Goal: Navigation & Orientation: Understand site structure

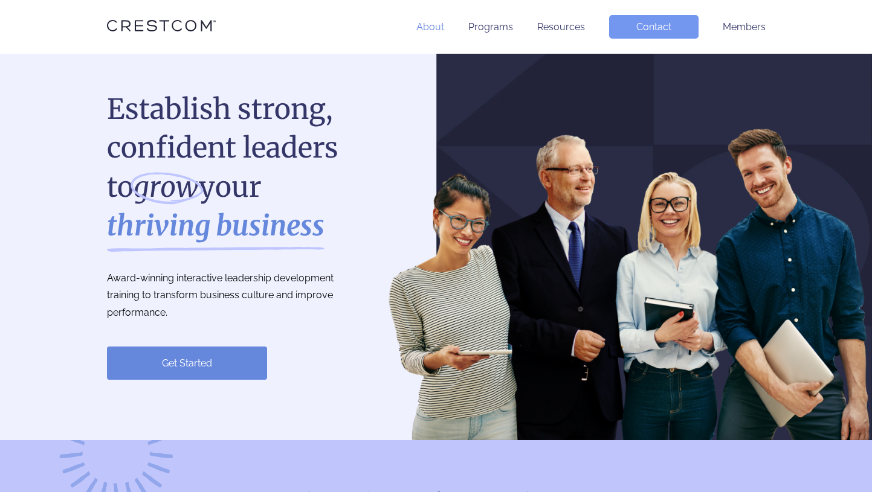
click at [438, 27] on link "About" at bounding box center [430, 26] width 28 height 11
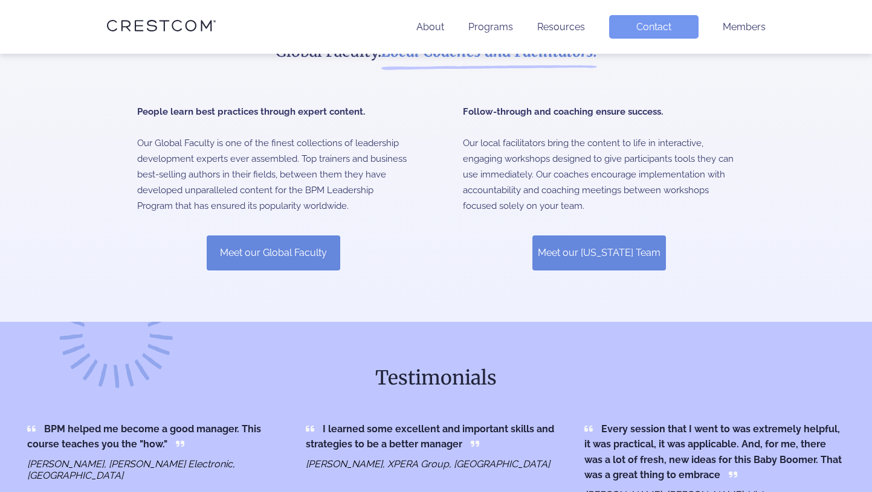
scroll to position [379, 0]
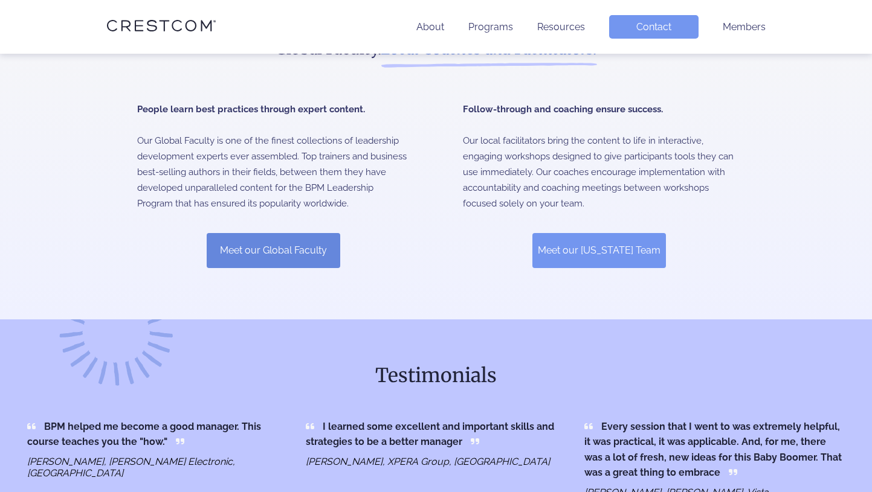
click at [575, 242] on link "Meet our [US_STATE] Team" at bounding box center [598, 250] width 133 height 35
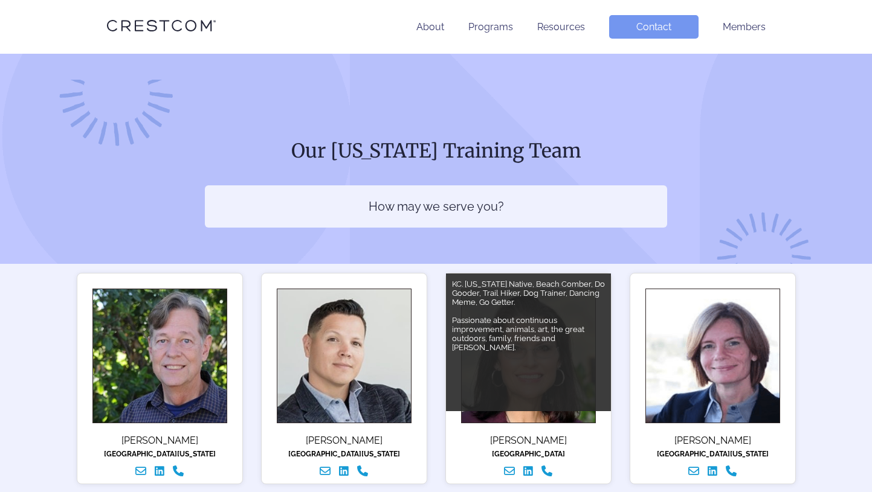
click at [526, 365] on div "KC. [US_STATE] Native, Beach Comber, Do Gooder, Trail Hiker, Dog Trainer, Danci…" at bounding box center [528, 343] width 165 height 138
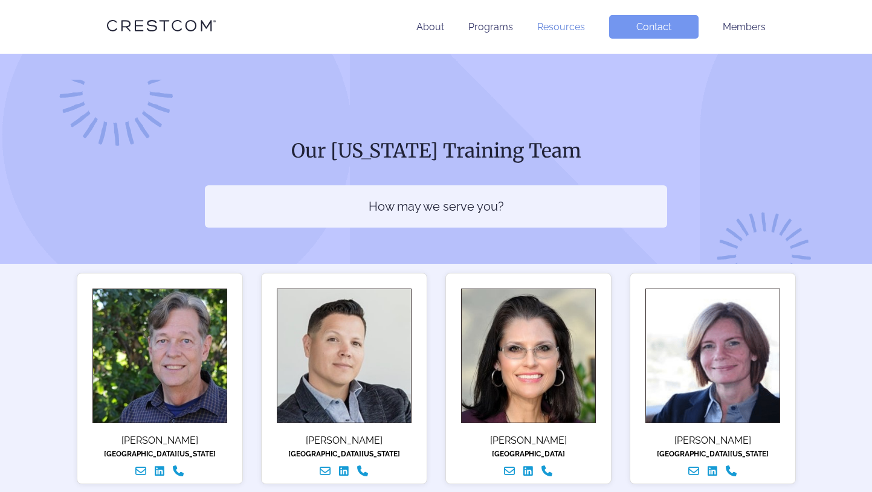
click at [550, 28] on link "Resources" at bounding box center [561, 26] width 48 height 11
